Goal: Information Seeking & Learning: Check status

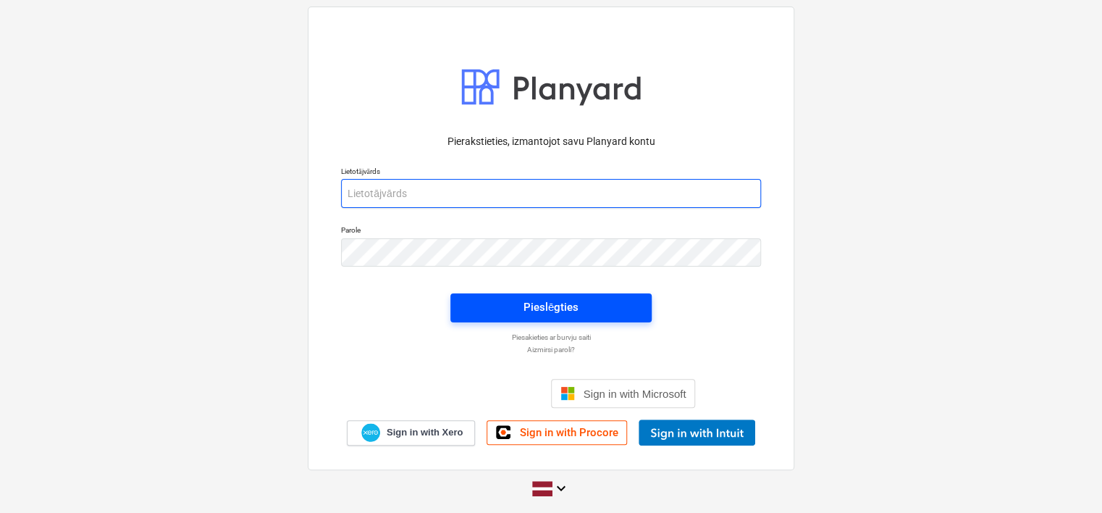
type input "[EMAIL_ADDRESS][PERSON_NAME][DOMAIN_NAME]"
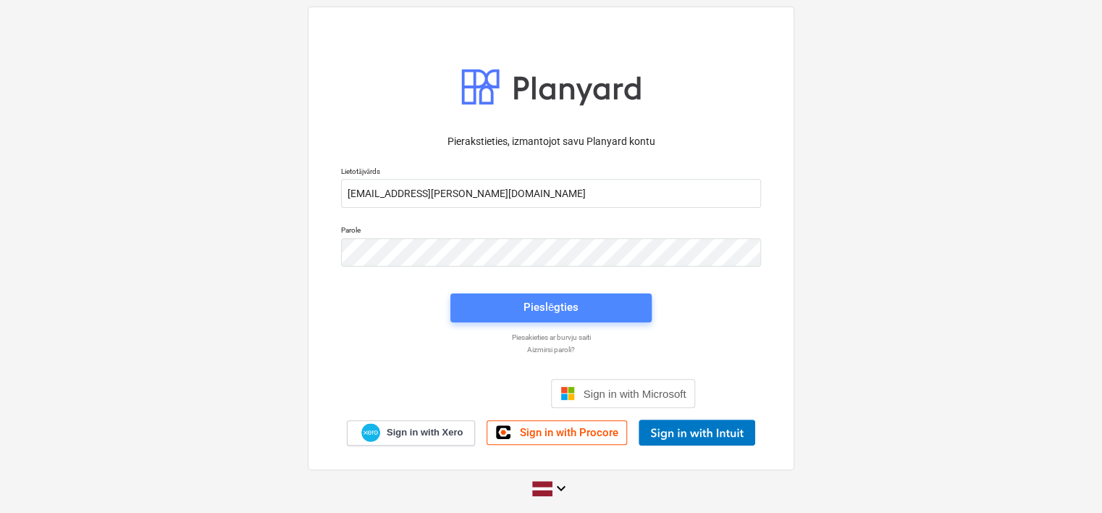
click at [529, 307] on div "Pieslēgties" at bounding box center [550, 307] width 55 height 19
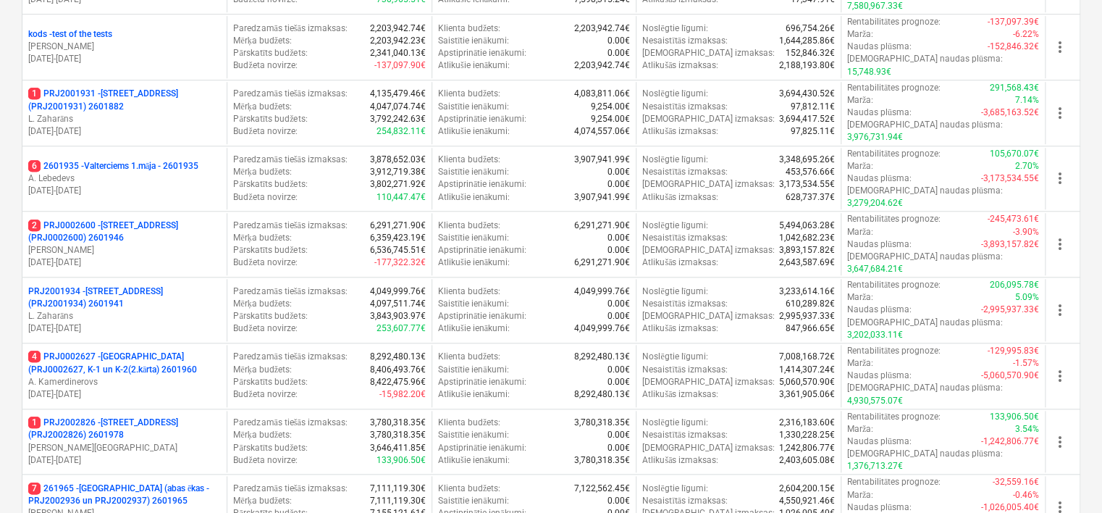
scroll to position [547, 0]
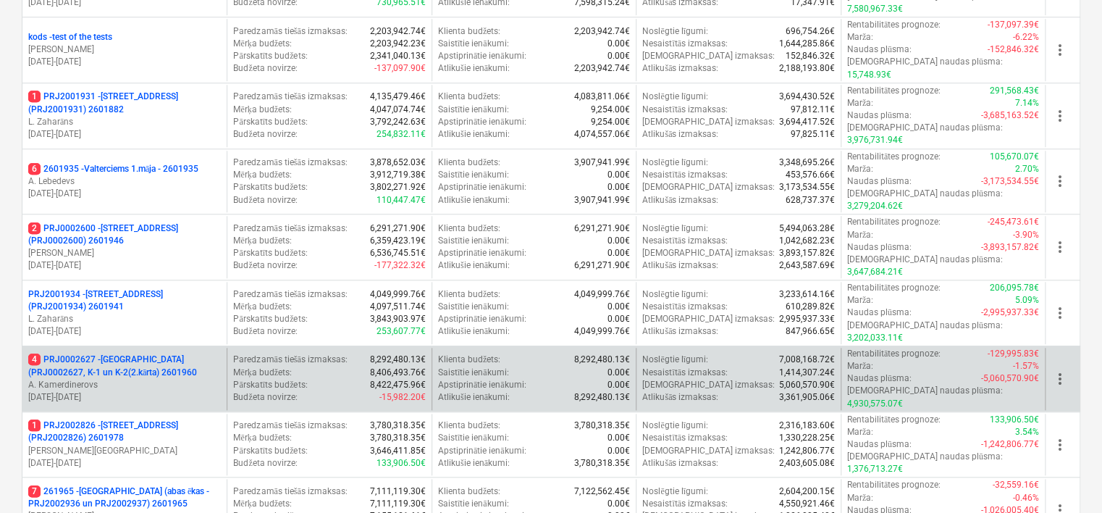
click at [206, 379] on p "A. Kamerdinerovs" at bounding box center [124, 385] width 193 height 12
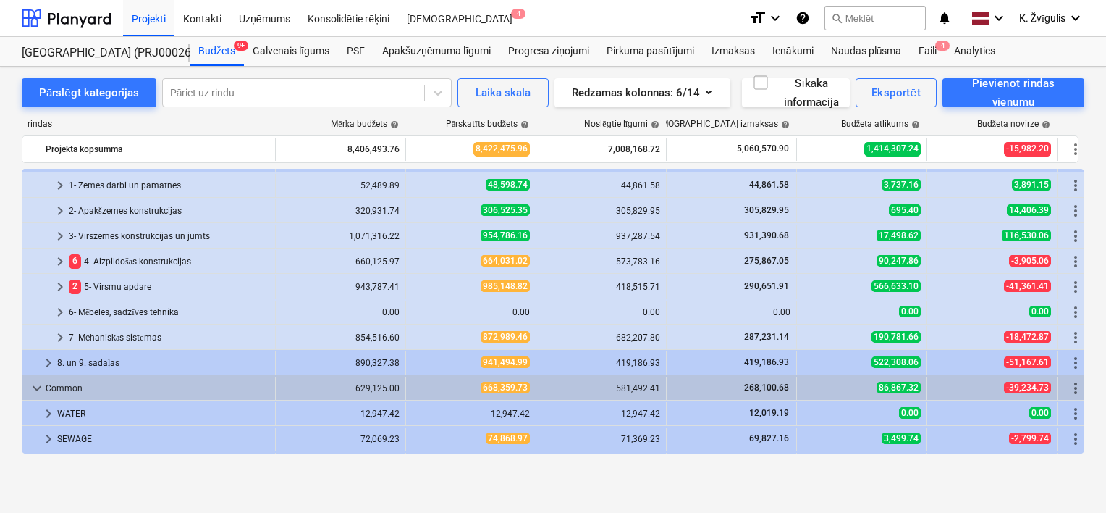
scroll to position [17, 0]
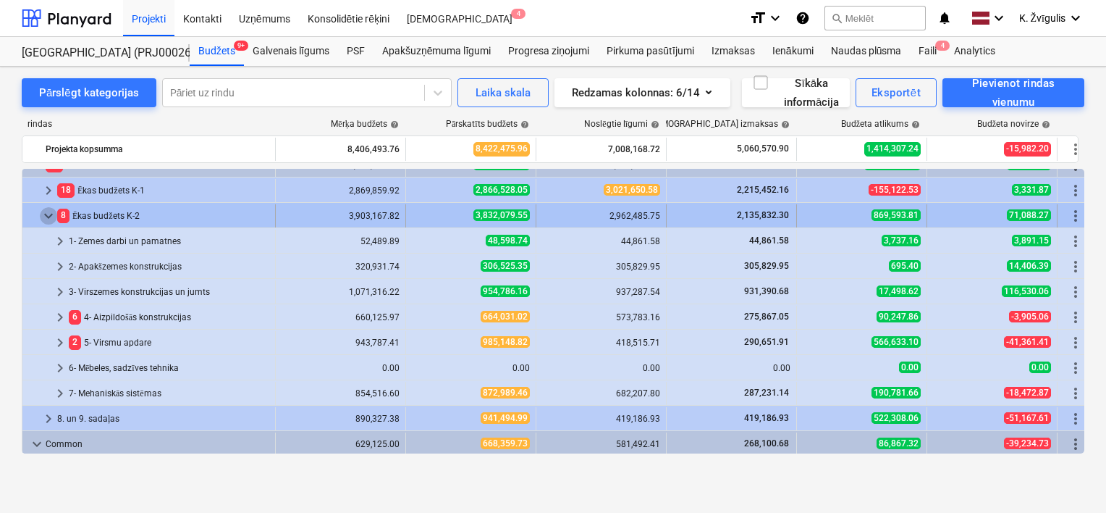
click at [46, 212] on span "keyboard_arrow_down" at bounding box center [48, 215] width 17 height 17
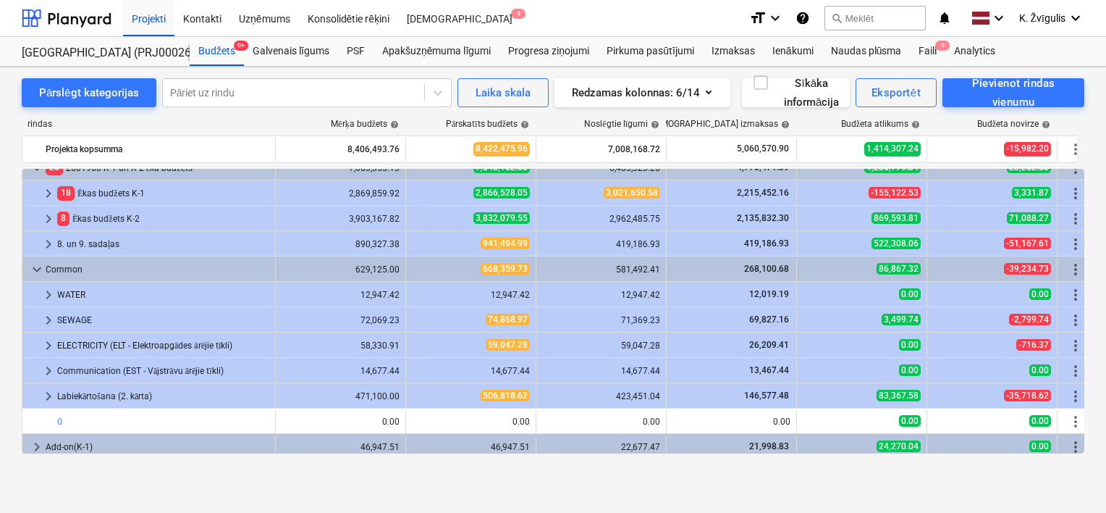
scroll to position [12, 0]
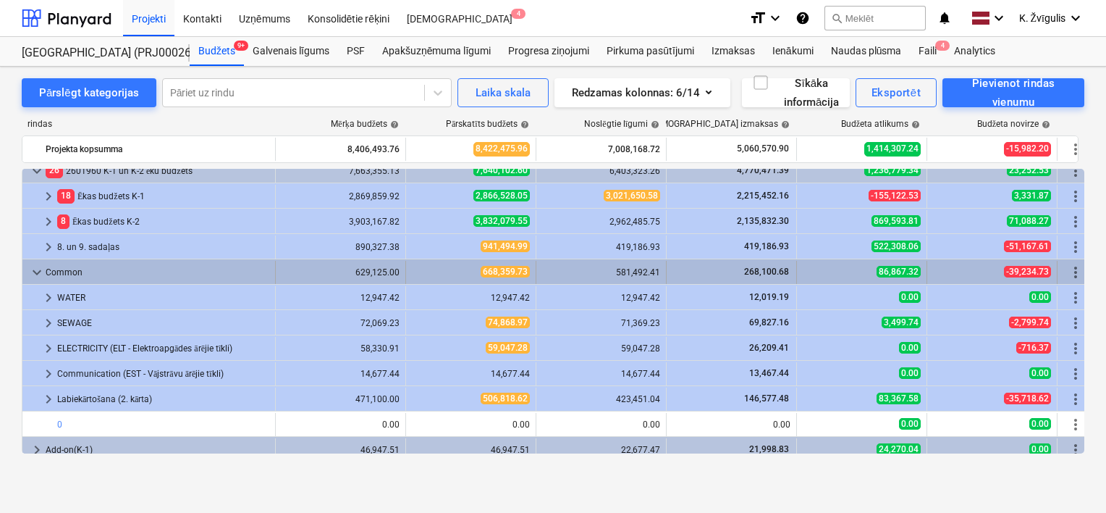
click at [41, 272] on span "keyboard_arrow_down" at bounding box center [36, 272] width 17 height 17
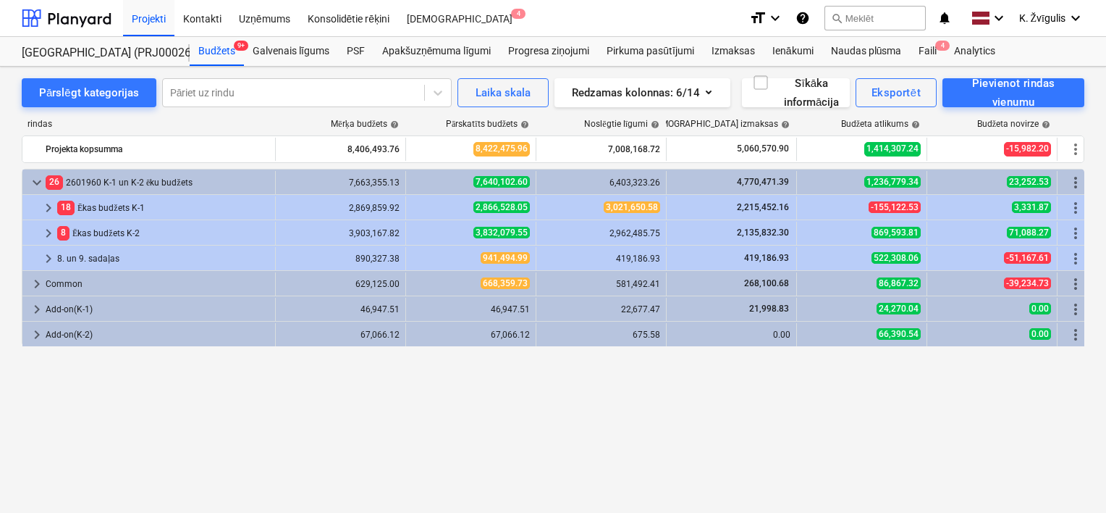
scroll to position [0, 0]
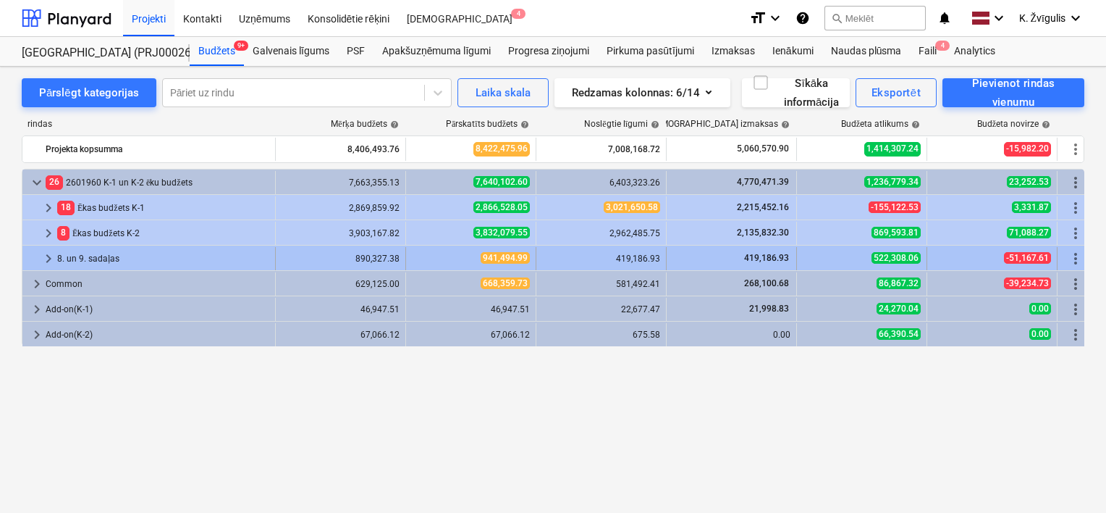
click at [43, 256] on span "keyboard_arrow_right" at bounding box center [48, 258] width 17 height 17
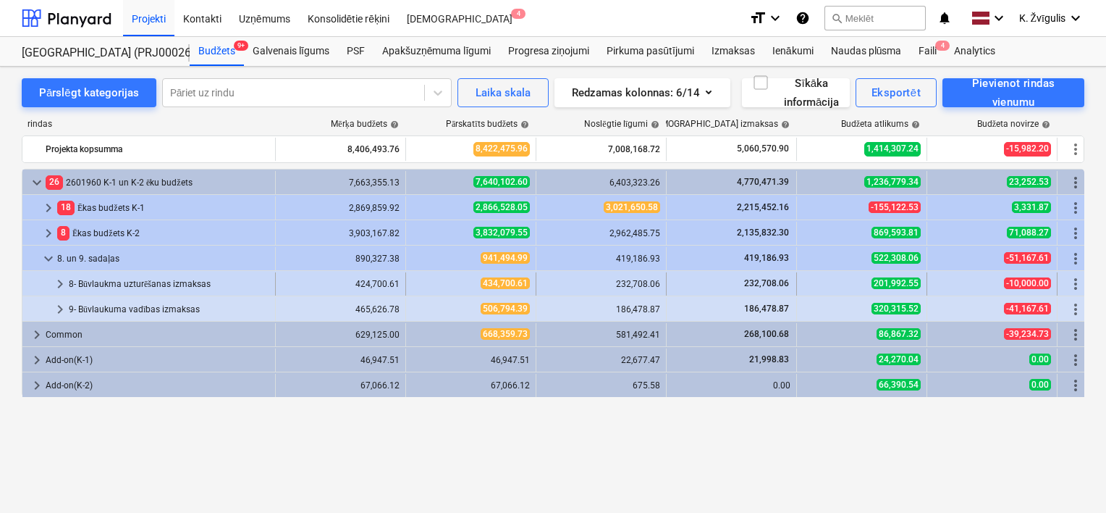
click at [64, 282] on span "keyboard_arrow_right" at bounding box center [59, 283] width 17 height 17
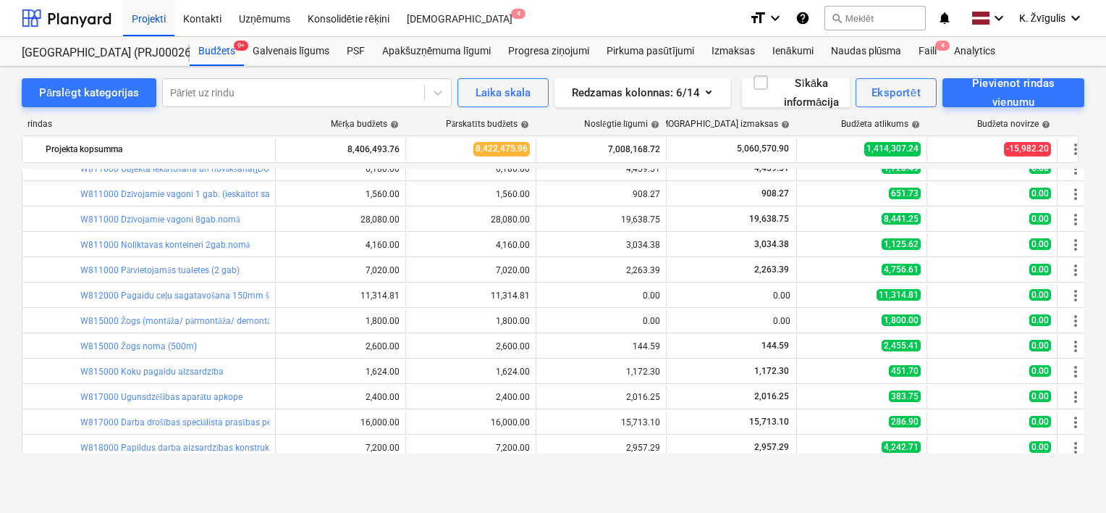
scroll to position [83, 0]
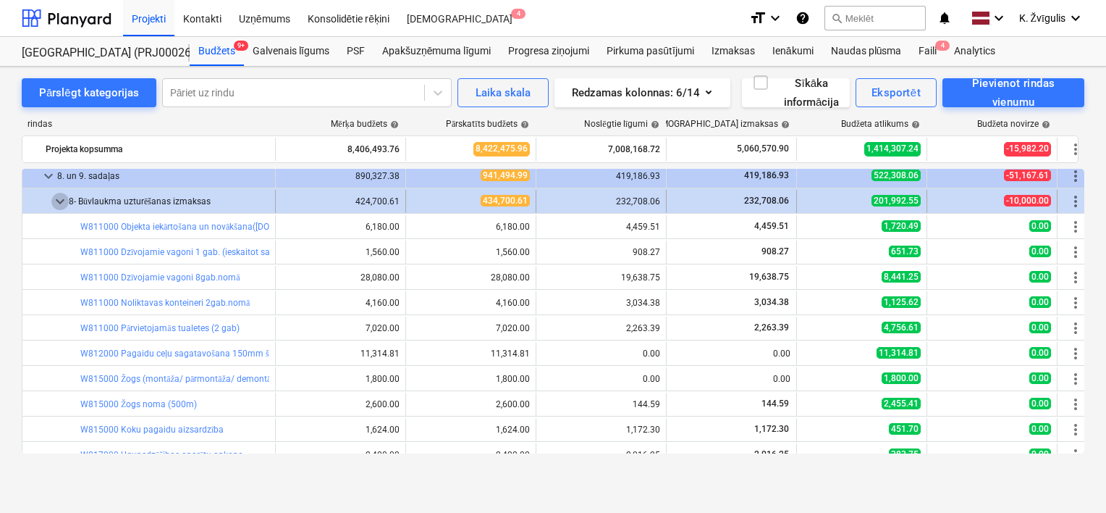
click at [54, 199] on span "keyboard_arrow_down" at bounding box center [59, 201] width 17 height 17
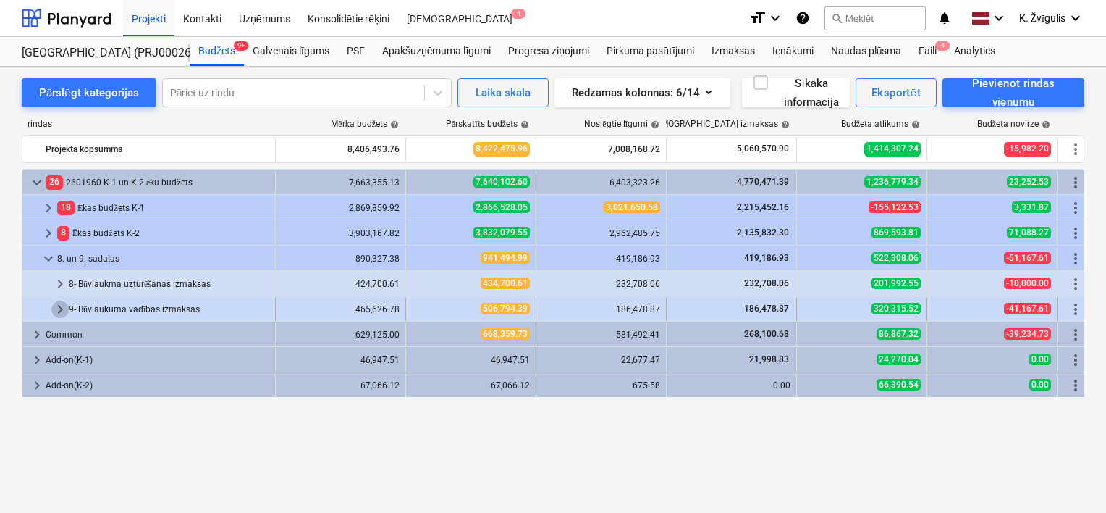
click at [54, 308] on span "keyboard_arrow_right" at bounding box center [59, 308] width 17 height 17
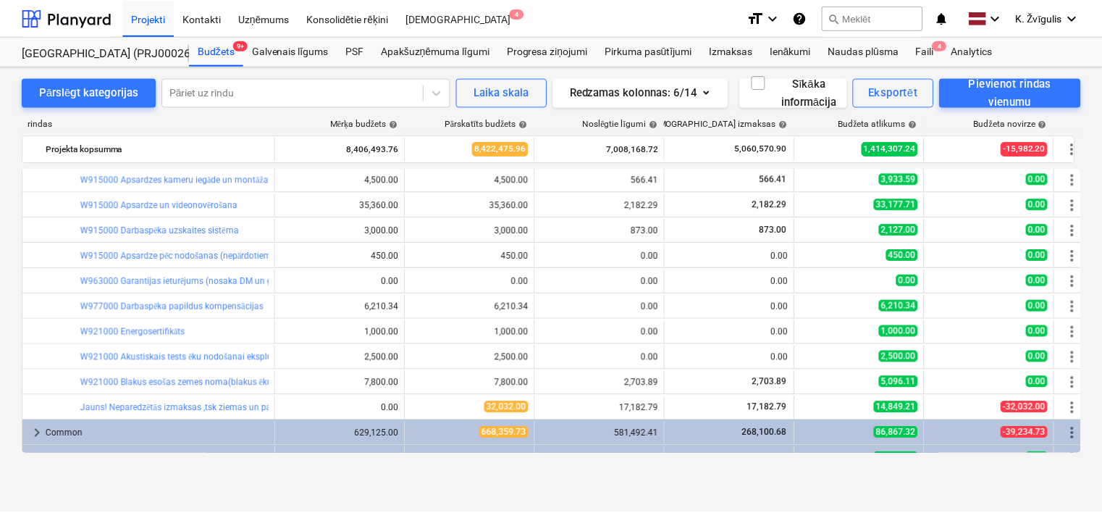
scroll to position [489, 0]
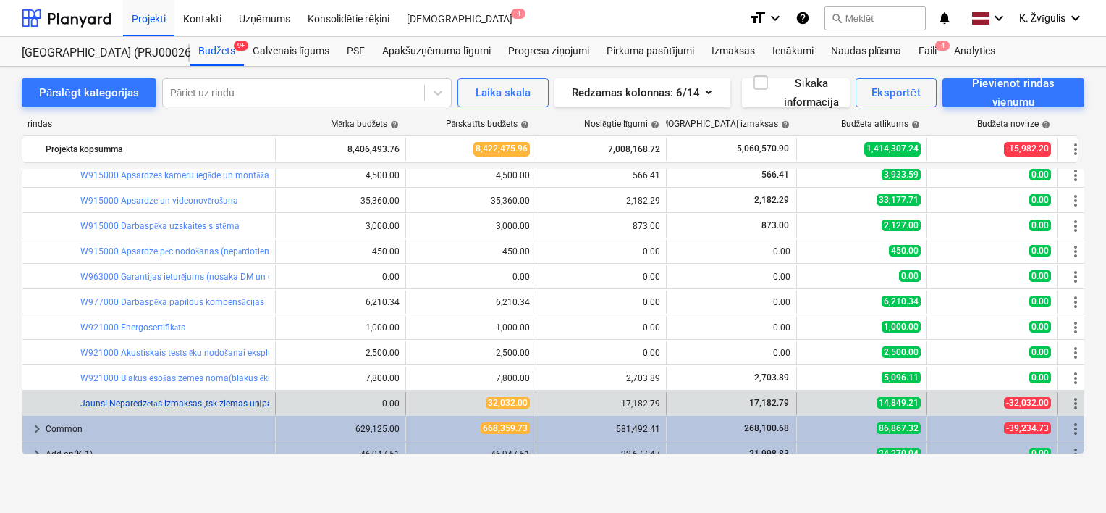
click at [243, 404] on link "Jauns! Neparedzētās izmaksas ,tsk ziemas un pašvaldības zg uzturēšanas izmaksas" at bounding box center [244, 403] width 329 height 10
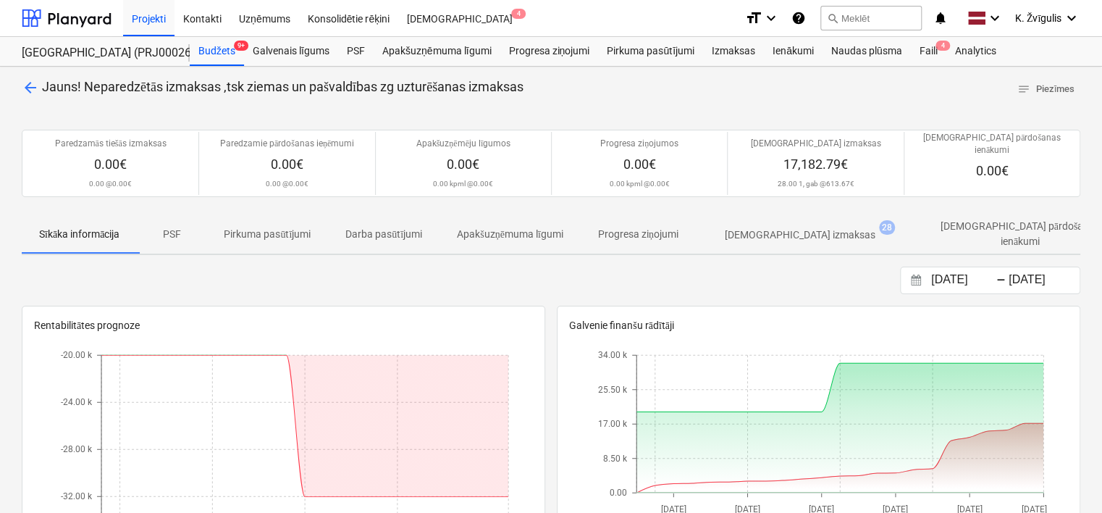
scroll to position [3, 0]
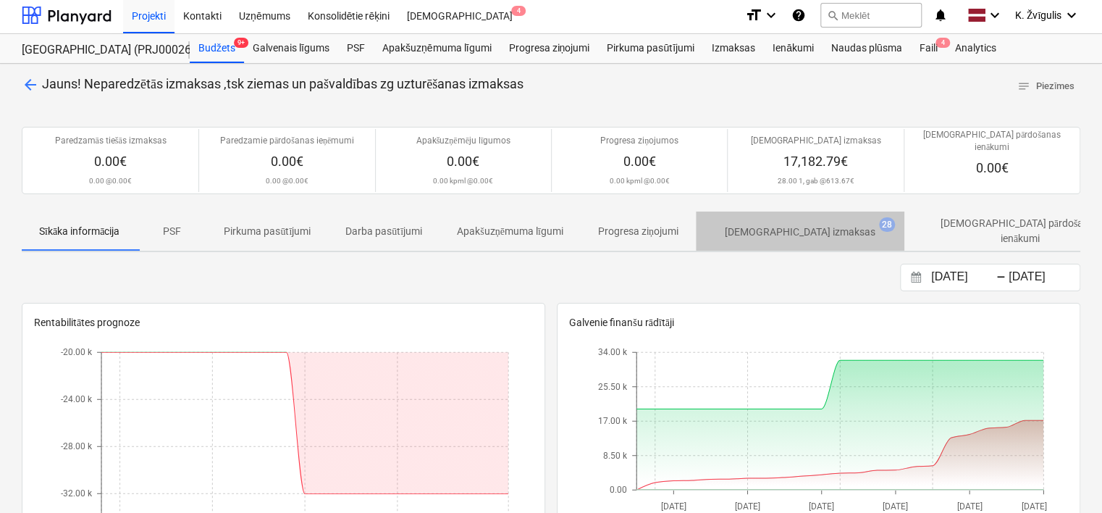
click at [813, 224] on p "[DEMOGRAPHIC_DATA] izmaksas" at bounding box center [800, 231] width 151 height 15
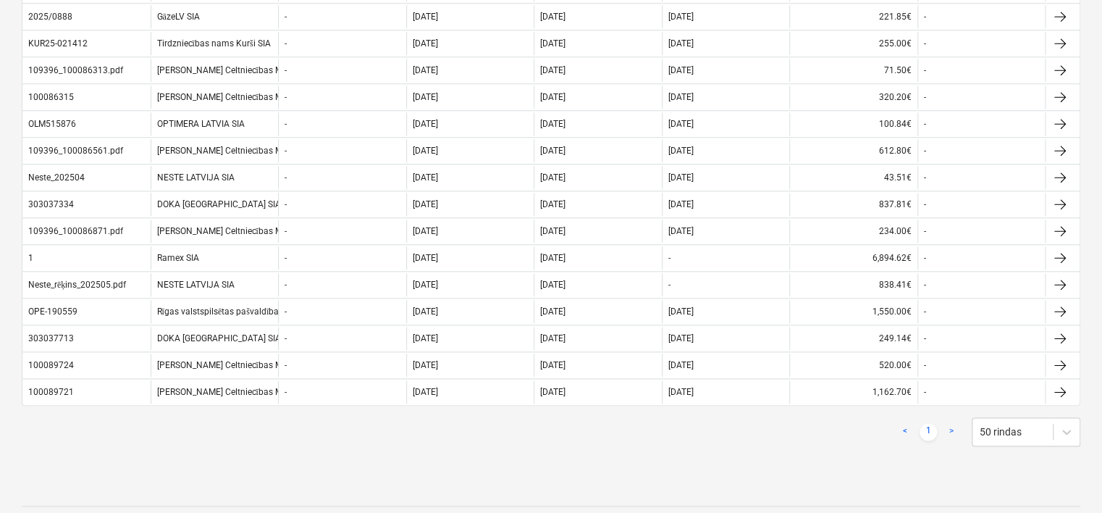
scroll to position [697, 0]
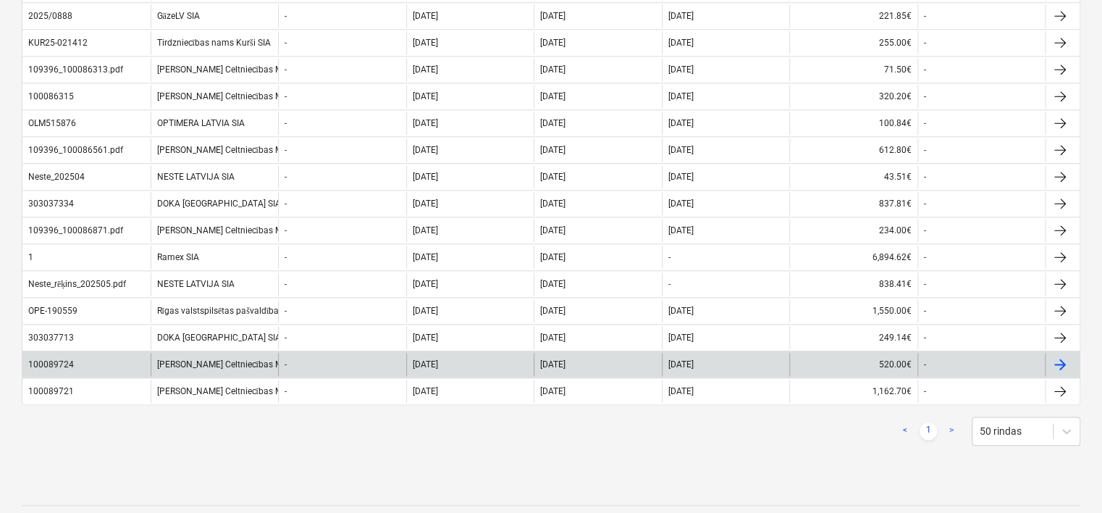
click at [247, 353] on div "[PERSON_NAME] Celtniecības Mašīnas [GEOGRAPHIC_DATA] SIA" at bounding box center [215, 364] width 128 height 23
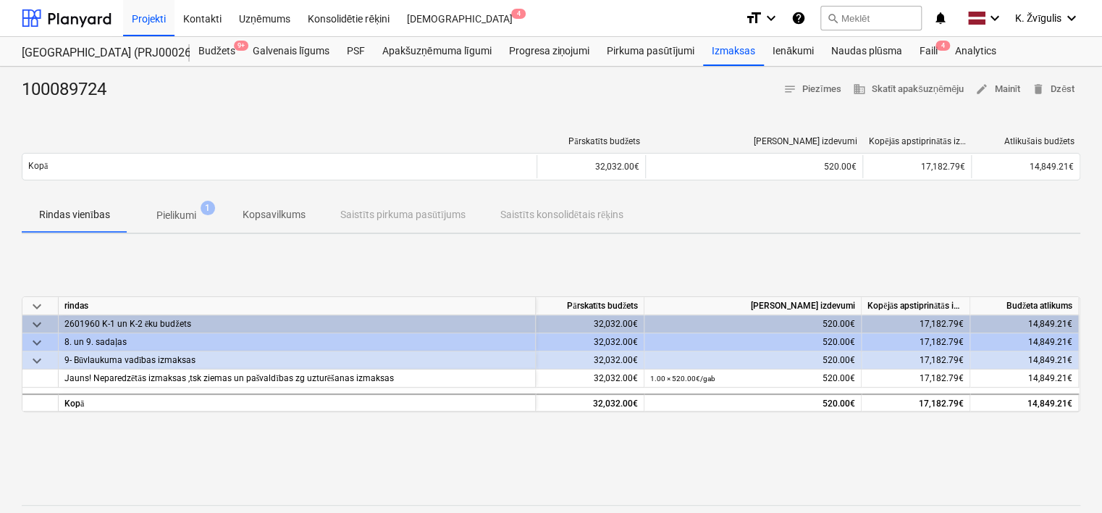
click at [185, 212] on p "Pielikumi" at bounding box center [176, 215] width 40 height 15
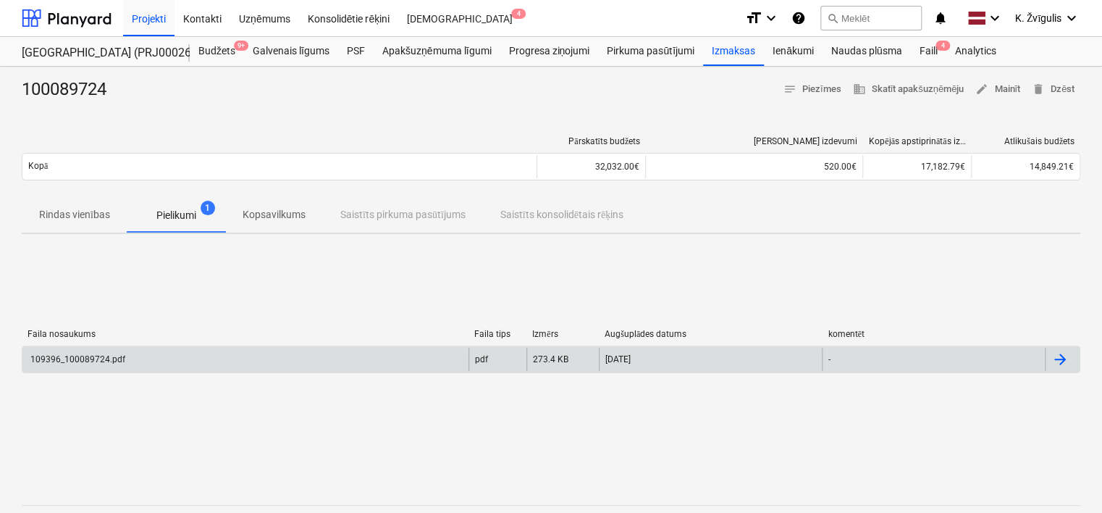
click at [261, 352] on div "109396_100089724.pdf" at bounding box center [245, 359] width 446 height 23
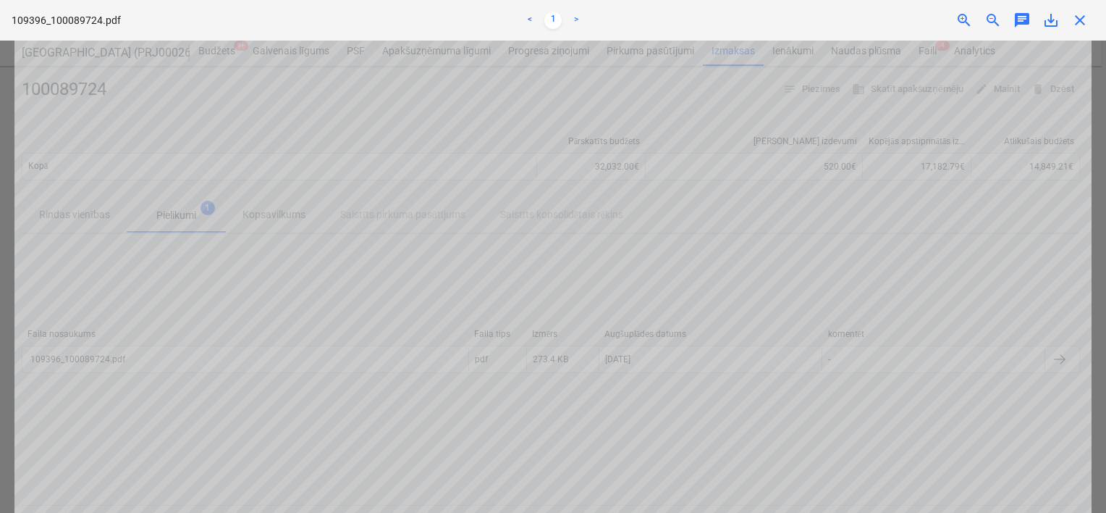
click at [1086, 15] on span "close" at bounding box center [1080, 20] width 17 height 17
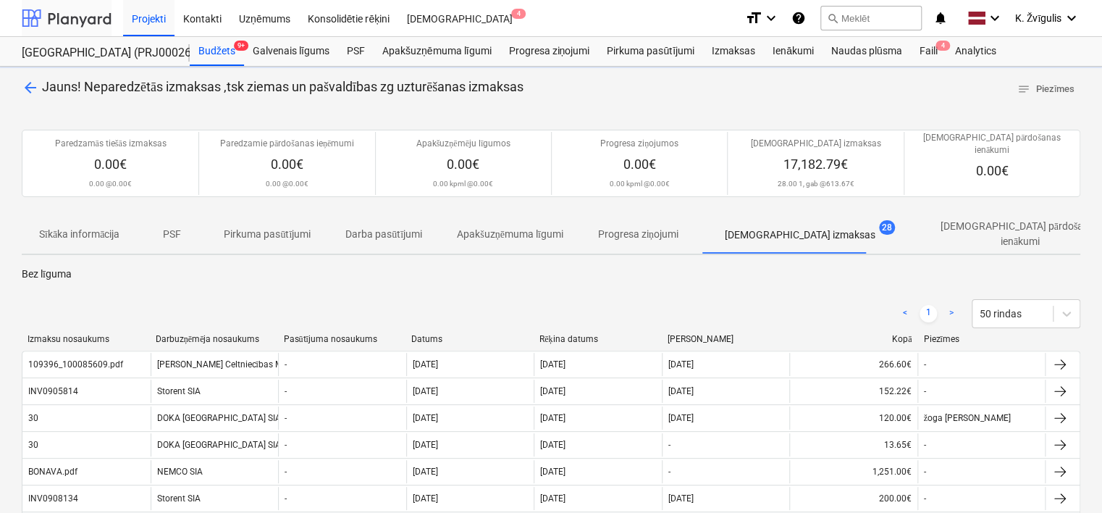
scroll to position [697, 0]
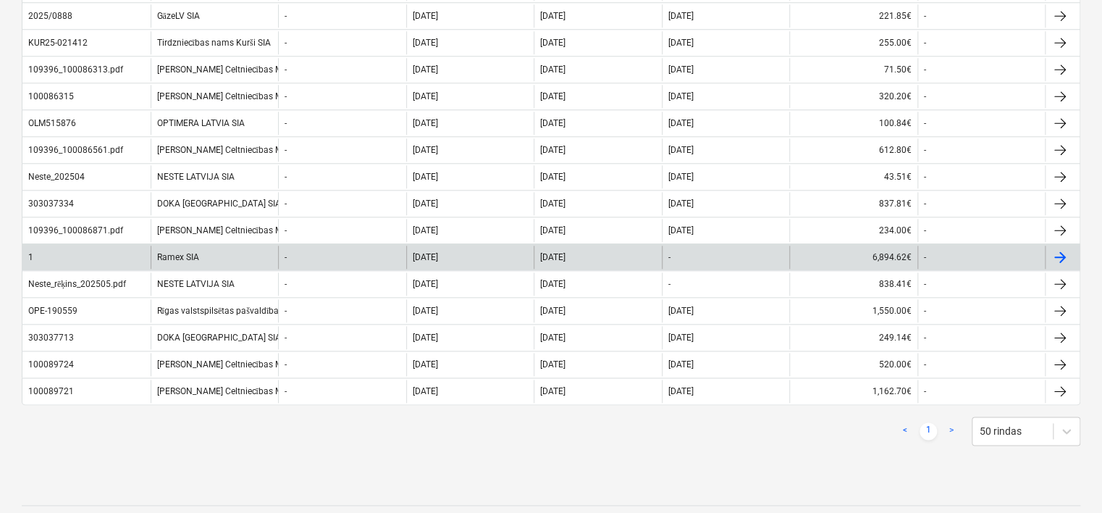
click at [369, 245] on div "-" at bounding box center [342, 256] width 128 height 23
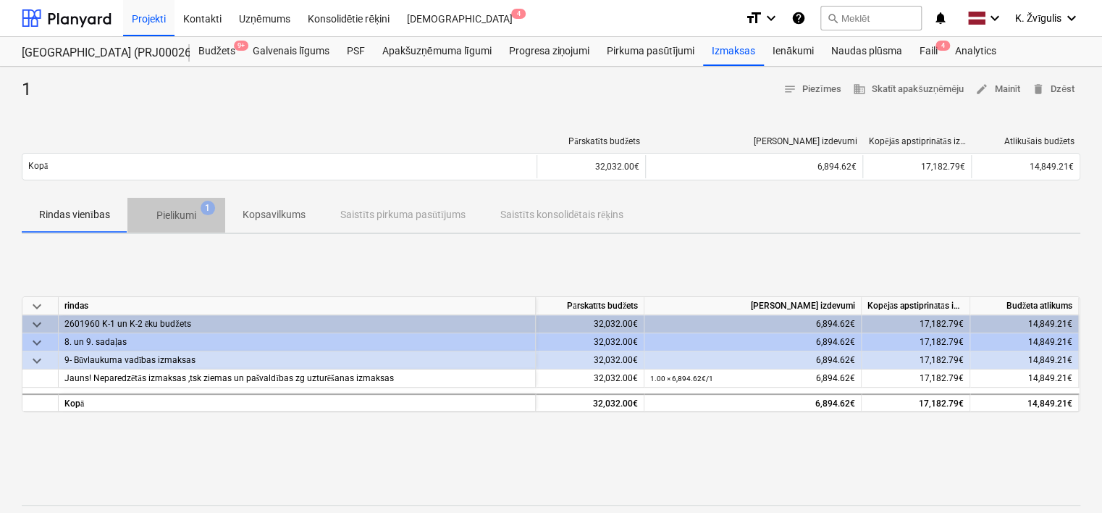
click at [183, 218] on p "Pielikumi" at bounding box center [176, 215] width 40 height 15
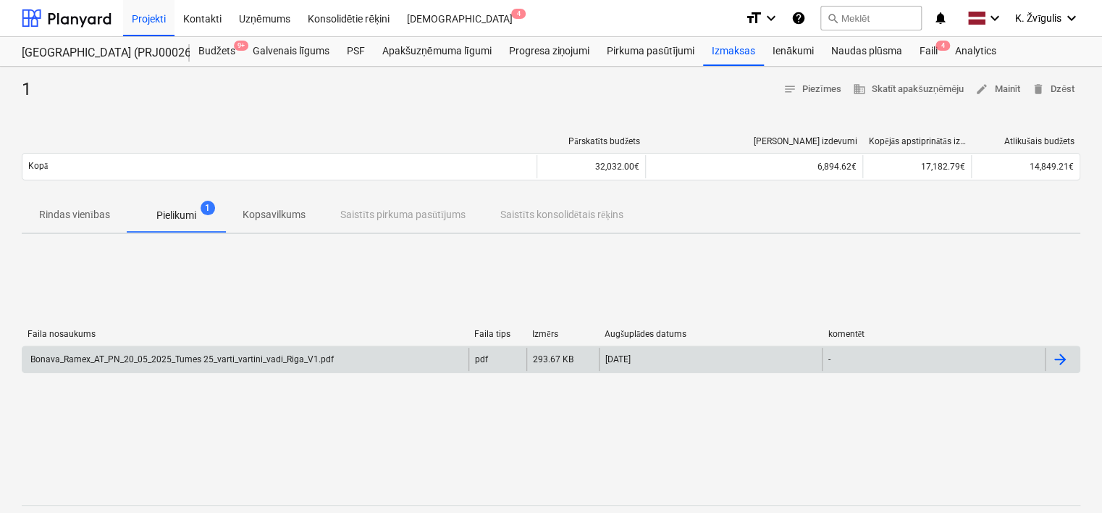
click at [185, 361] on div "Bonava_Ramex_AT_PN_20_05_2025_Tumes 25_varti_vartini_vadi_Riga_V1.pdf" at bounding box center [181, 359] width 306 height 10
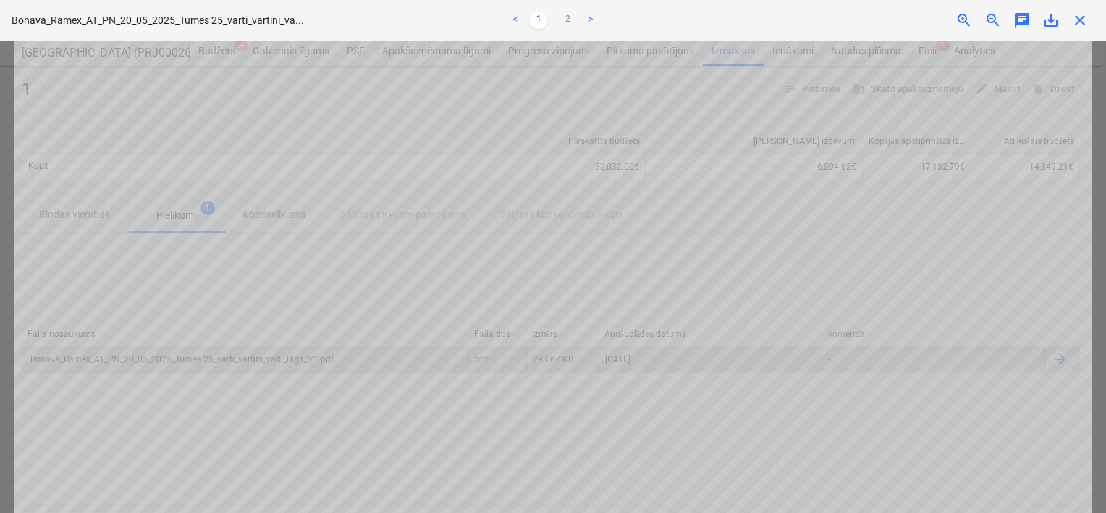
click at [591, 17] on link ">" at bounding box center [590, 20] width 17 height 17
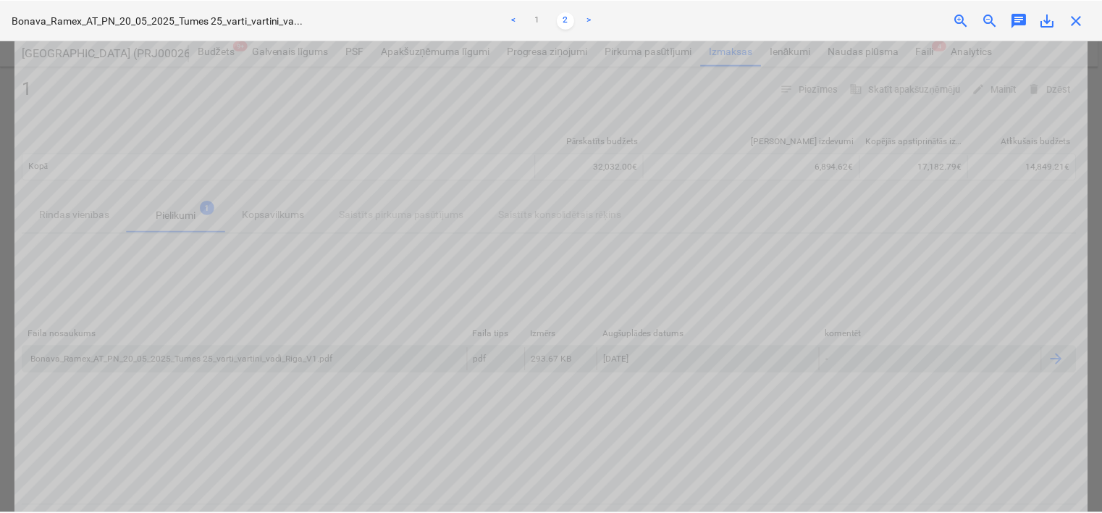
scroll to position [249, 0]
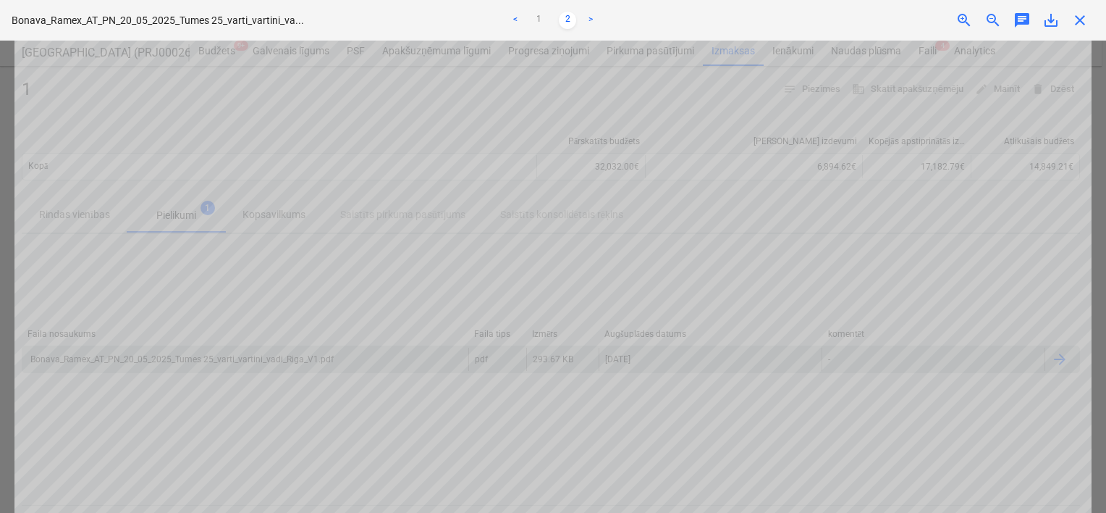
click at [1074, 25] on span "close" at bounding box center [1080, 20] width 17 height 17
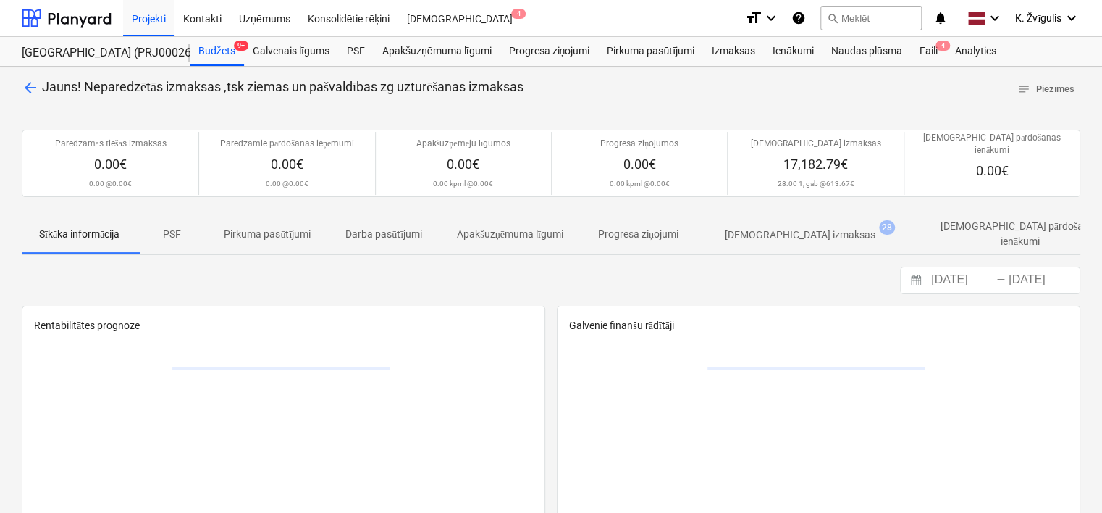
scroll to position [3, 0]
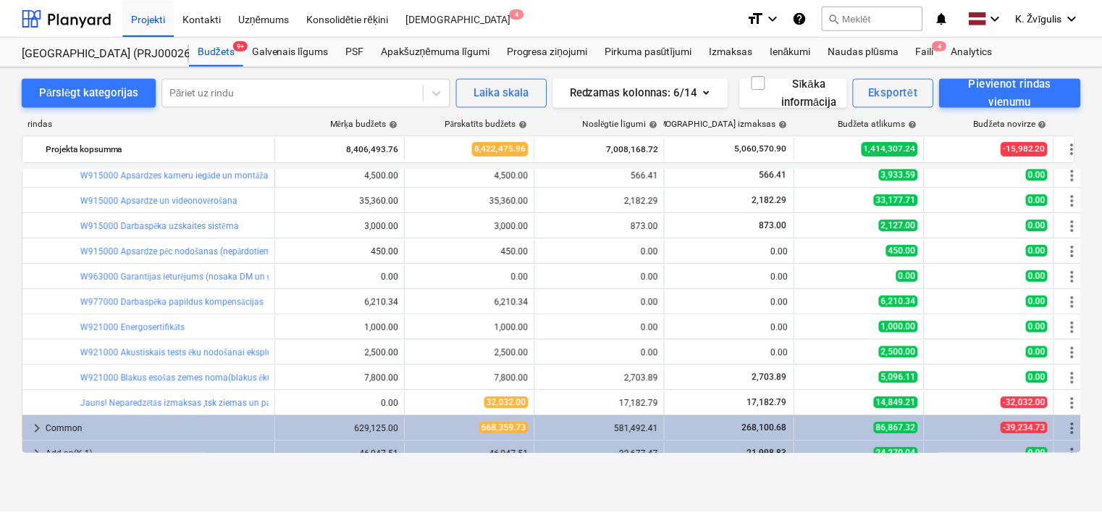
scroll to position [526, 0]
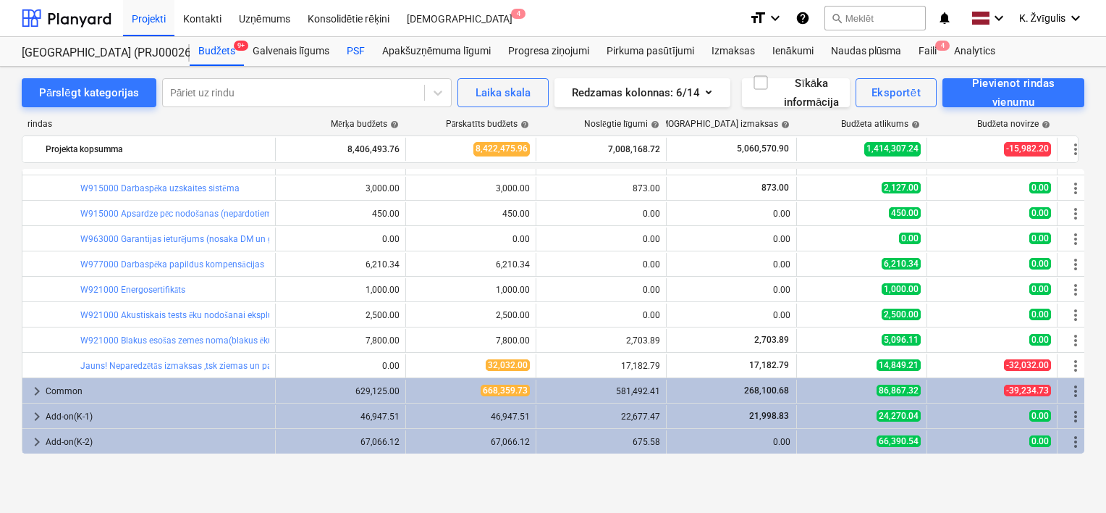
click at [353, 43] on div "PSF" at bounding box center [355, 51] width 35 height 29
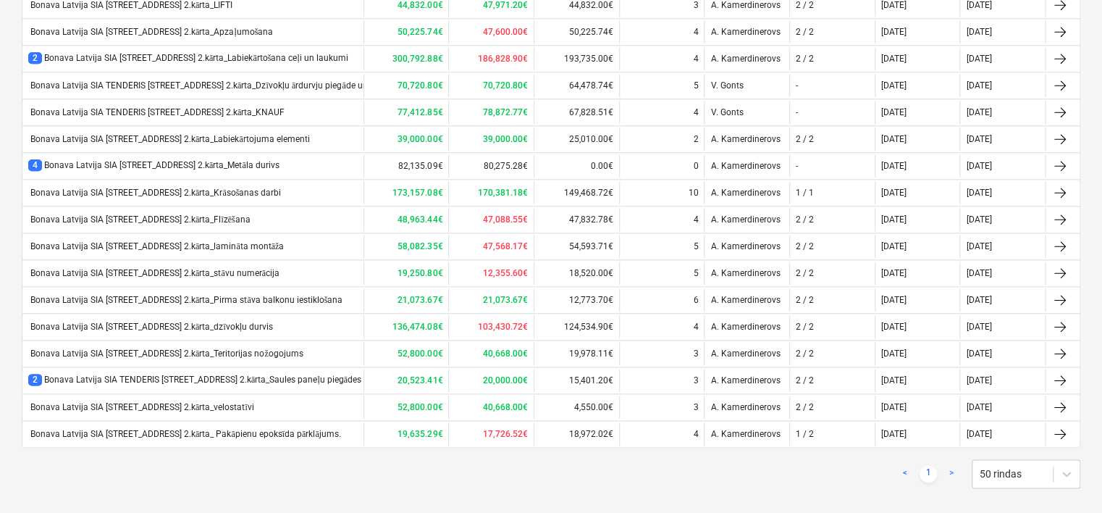
scroll to position [757, 0]
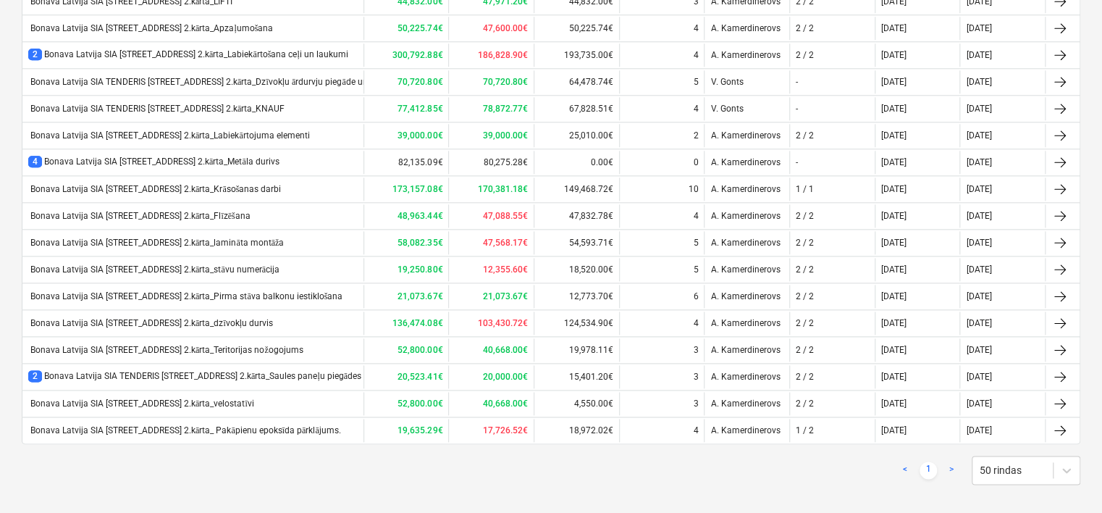
click at [951, 466] on link ">" at bounding box center [951, 469] width 17 height 17
click at [949, 461] on link ">" at bounding box center [951, 469] width 17 height 17
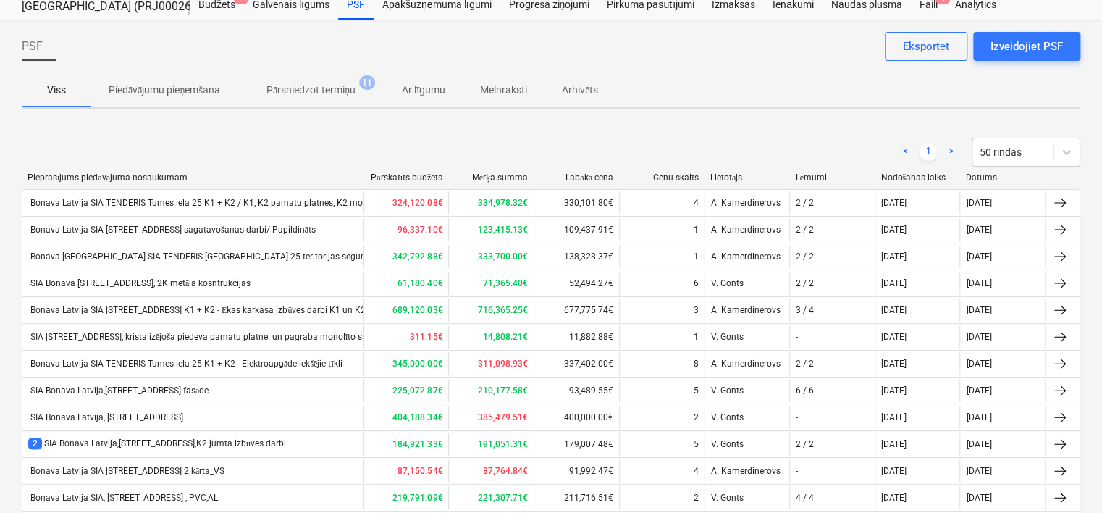
scroll to position [0, 0]
